Goal: Task Accomplishment & Management: Use online tool/utility

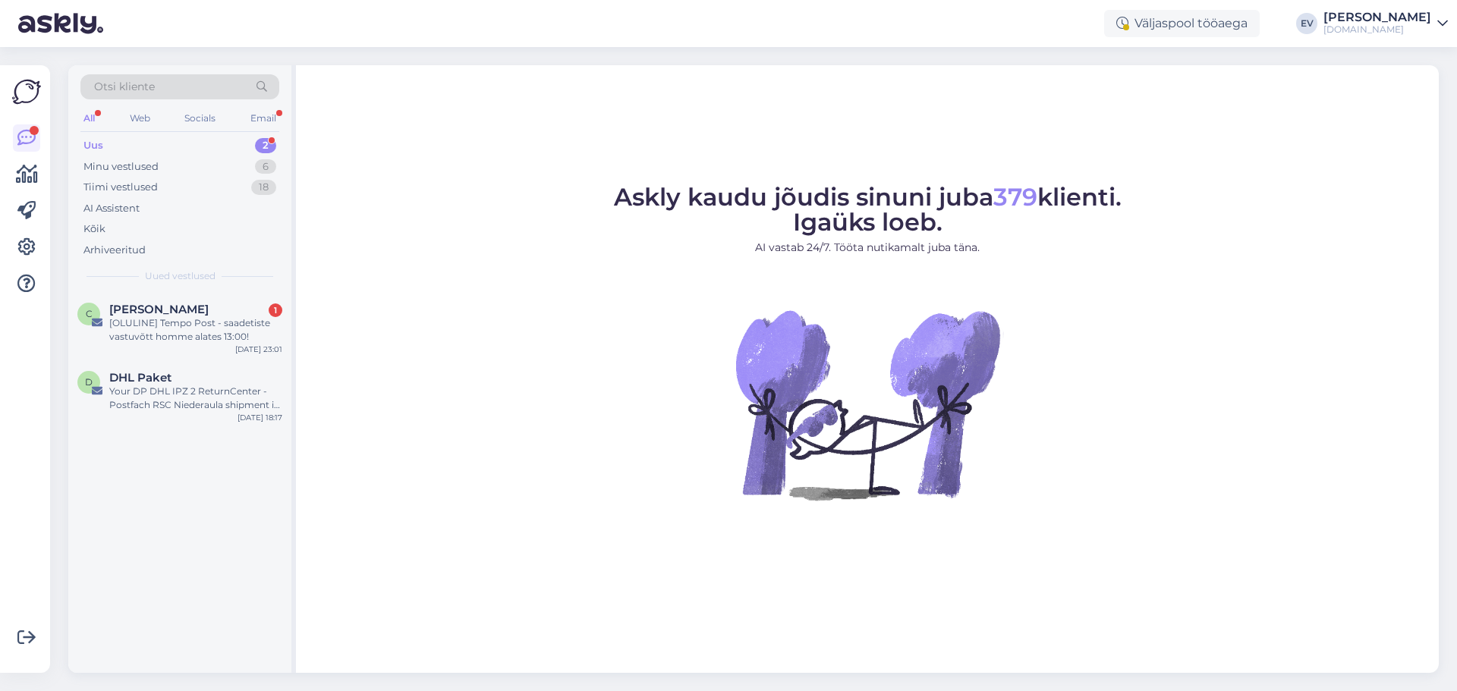
click at [1391, 15] on div "[PERSON_NAME]" at bounding box center [1377, 17] width 108 height 12
click at [1337, 135] on div "Logi välja" at bounding box center [1312, 129] width 270 height 27
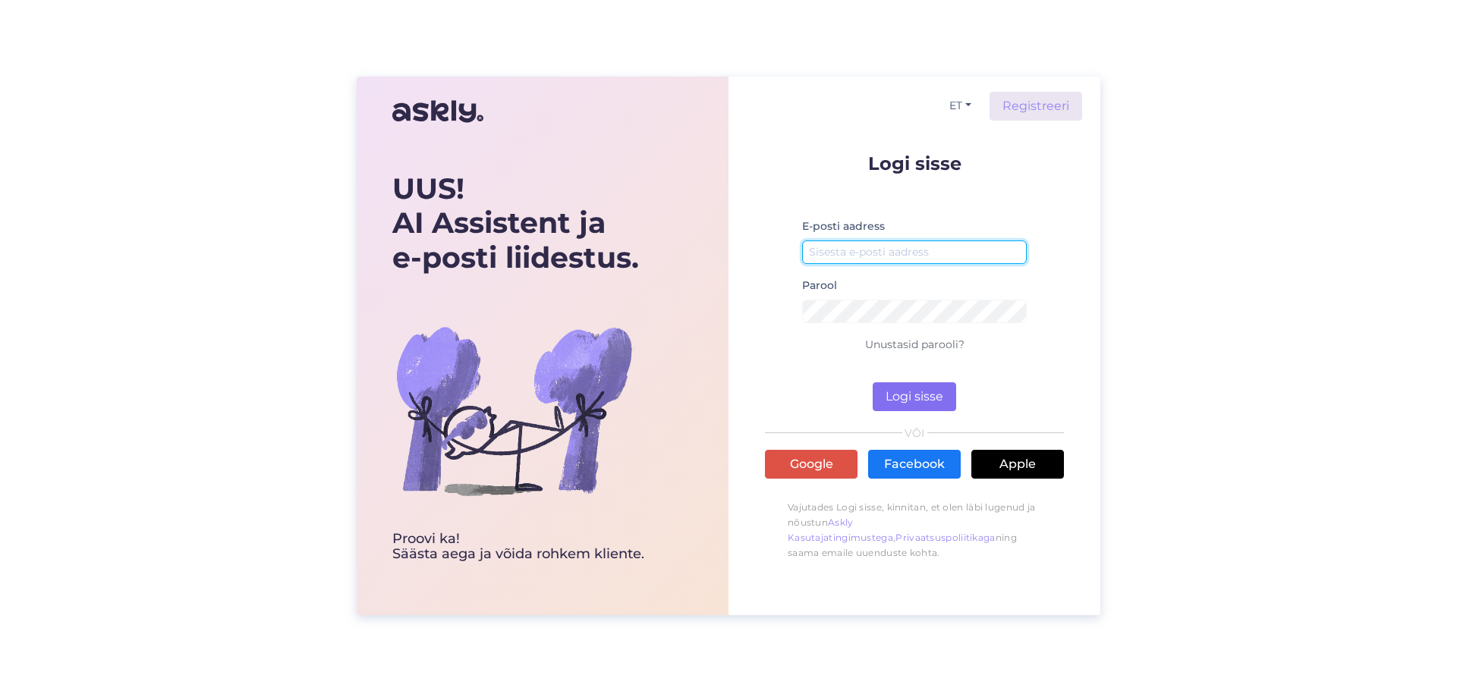
type input "[EMAIL_ADDRESS][DOMAIN_NAME]"
click at [905, 391] on button "Logi sisse" at bounding box center [913, 396] width 83 height 29
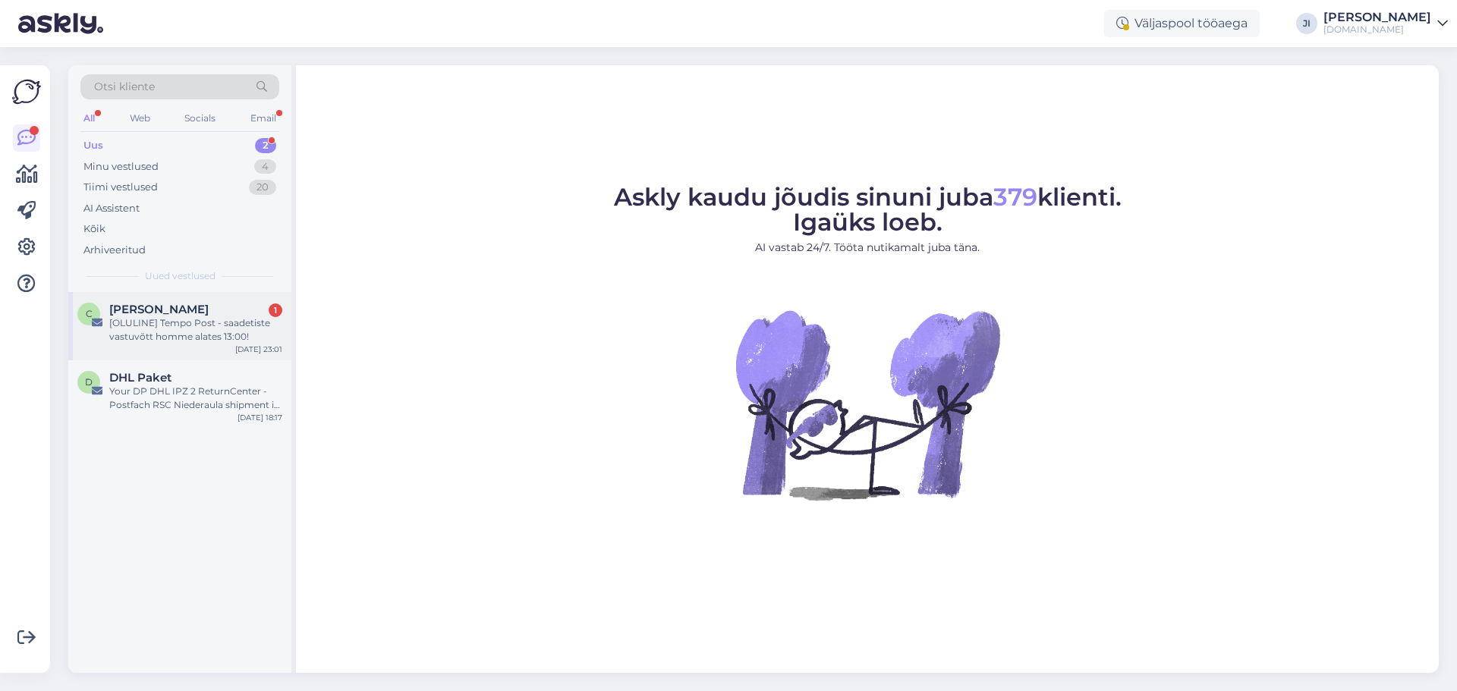
click at [222, 297] on div "C Carl-Robert Reidolf 1 [OLULINE] Tempo Post - saadetiste vastuvõtt homme alate…" at bounding box center [179, 326] width 223 height 68
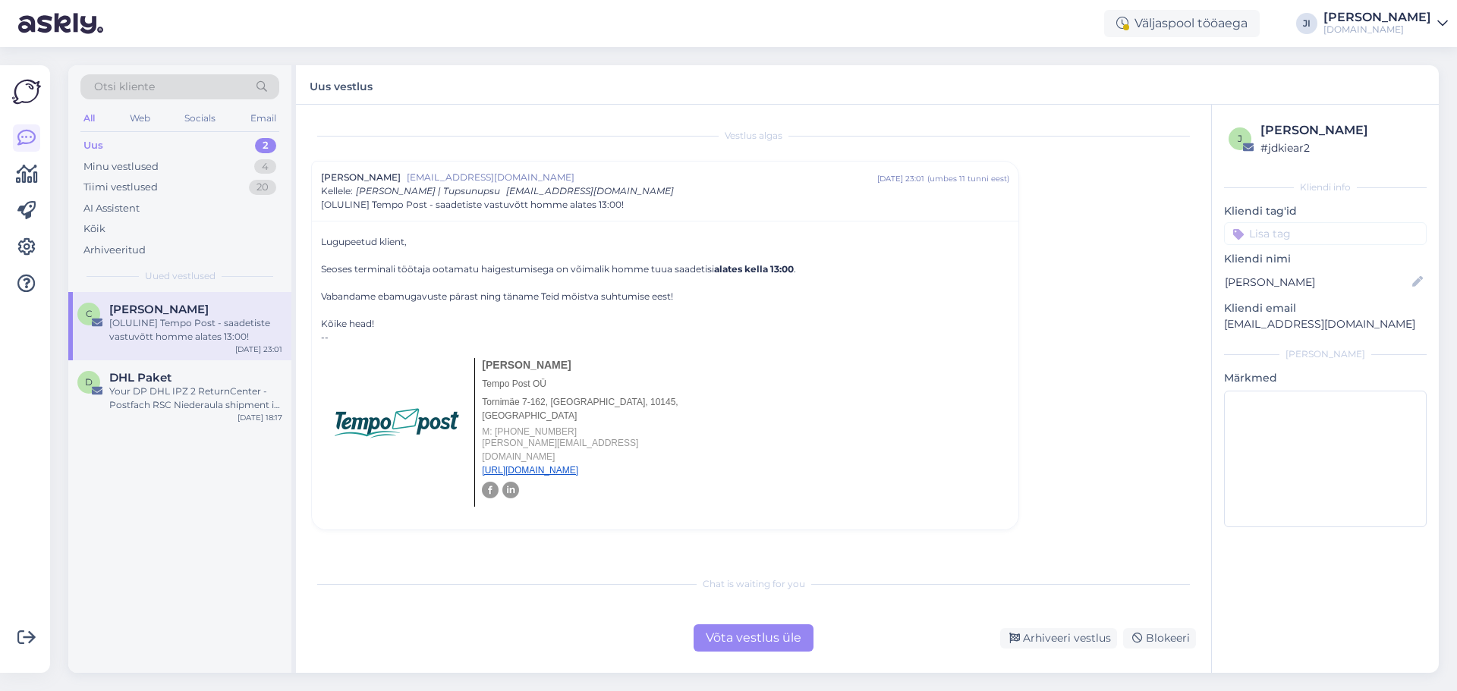
click at [250, 136] on div "Uus 2" at bounding box center [179, 145] width 199 height 21
